Goal: Task Accomplishment & Management: Manage account settings

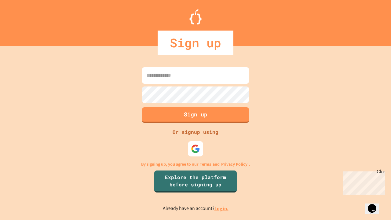
click at [222, 208] on link "Log in." at bounding box center [221, 208] width 14 height 6
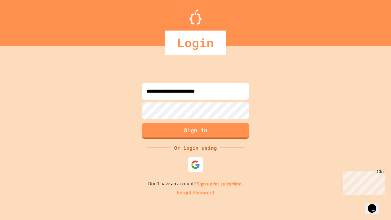
type input "**********"
